Goal: Task Accomplishment & Management: Use online tool/utility

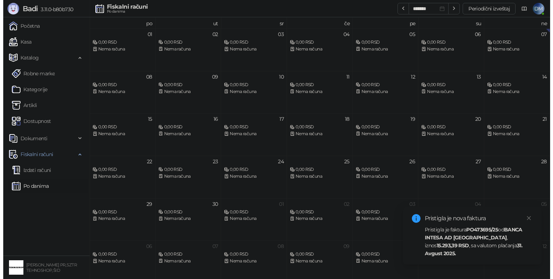
scroll to position [4, 0]
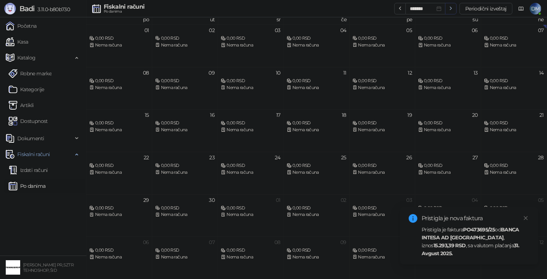
click at [452, 8] on icon "button" at bounding box center [451, 8] width 6 height 6
click at [395, 9] on button "button" at bounding box center [400, 9] width 12 height 12
type input "*******"
click at [475, 9] on button "Periodični izveštaj" at bounding box center [486, 9] width 53 height 12
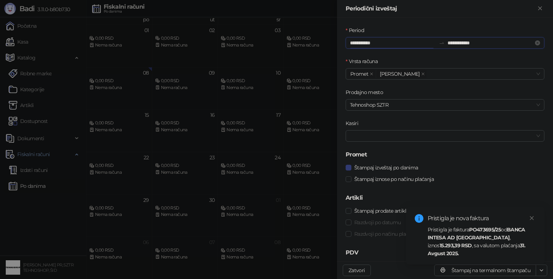
click at [396, 46] on input "**********" at bounding box center [393, 43] width 86 height 8
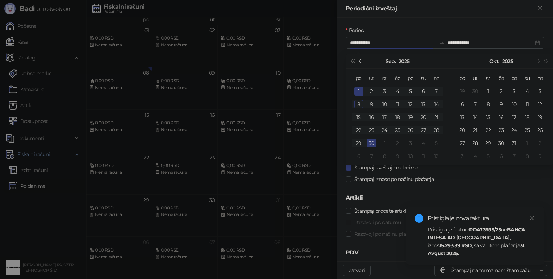
click at [358, 60] on button "Prethodni mesec (PageUp)" at bounding box center [361, 61] width 8 height 14
type input "**********"
click at [411, 91] on div "1" at bounding box center [410, 91] width 9 height 9
type input "**********"
click at [437, 143] on div "31" at bounding box center [436, 143] width 9 height 9
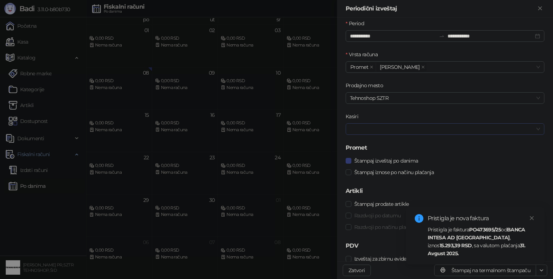
scroll to position [10, 0]
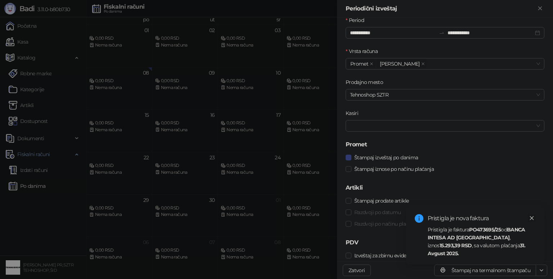
click at [531, 220] on icon "close" at bounding box center [532, 217] width 5 height 5
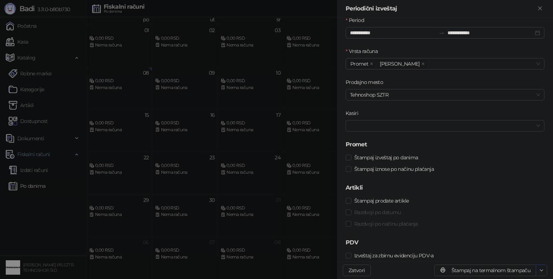
click at [540, 267] on icon "button" at bounding box center [542, 270] width 6 height 6
click at [543, 269] on icon "button" at bounding box center [541, 269] width 3 height 1
click at [532, 247] on span "Štampaj na A4 štampaču" at bounding box center [512, 244] width 59 height 8
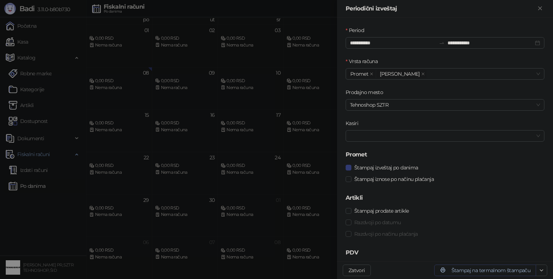
click at [520, 269] on button "Štampaj na termalnom štampaču" at bounding box center [485, 270] width 102 height 12
click at [421, 73] on icon "close" at bounding box center [423, 74] width 4 height 4
click at [538, 73] on div "Promet" at bounding box center [445, 74] width 199 height 12
click at [535, 73] on div "Promet" at bounding box center [445, 74] width 199 height 12
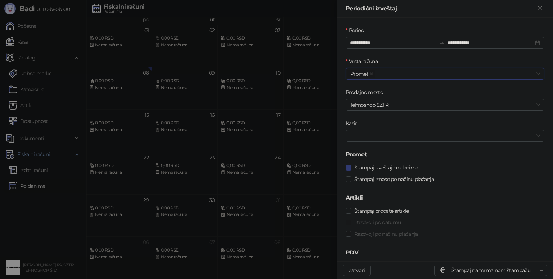
click at [535, 73] on div "Promet" at bounding box center [445, 74] width 199 height 12
click at [376, 169] on span "Štampaj izveštaj po danima" at bounding box center [387, 168] width 70 height 8
click at [470, 271] on button "Štampaj na termalnom štampaču" at bounding box center [485, 270] width 102 height 12
